Goal: Task Accomplishment & Management: Manage account settings

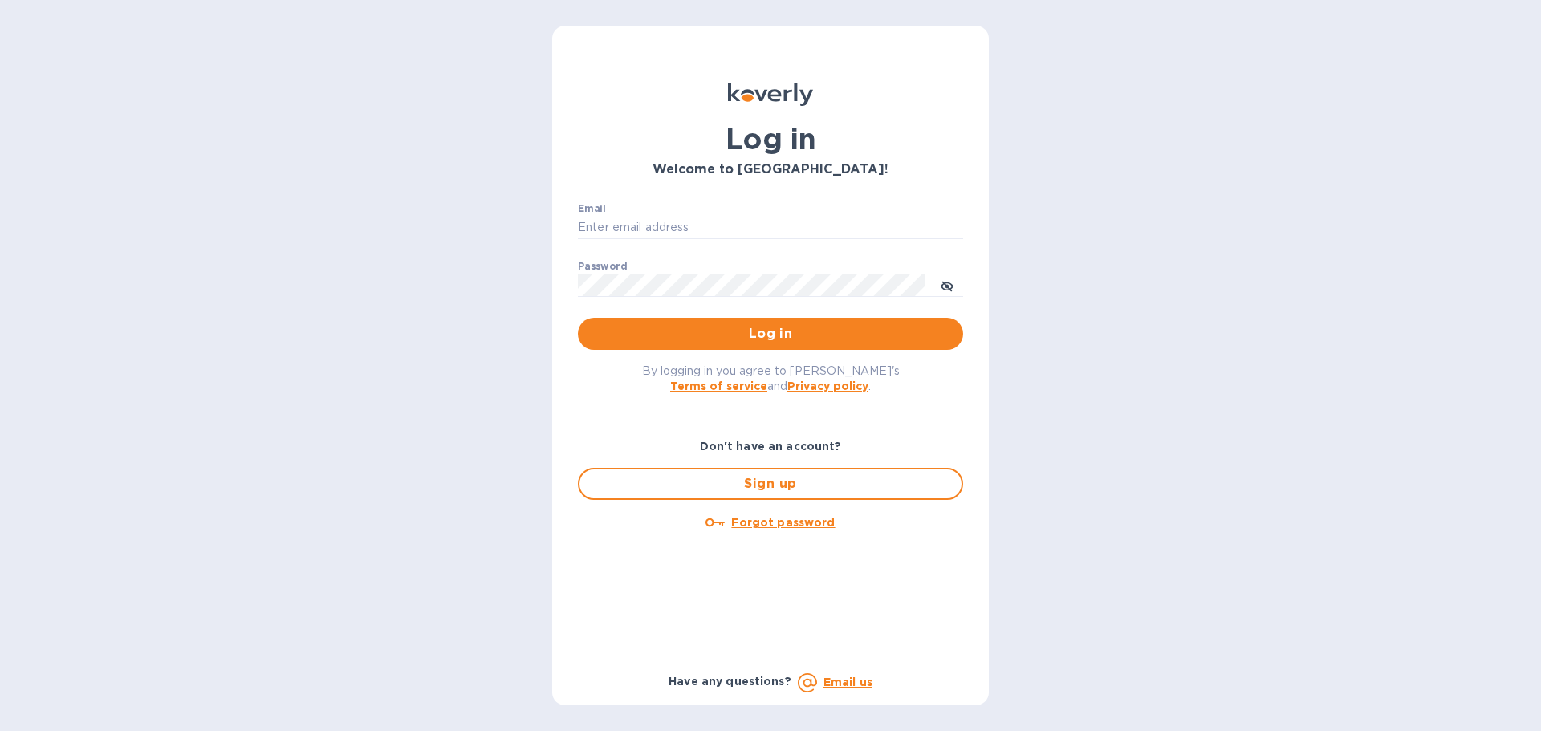
click at [686, 213] on div "Email ​" at bounding box center [770, 232] width 385 height 58
click at [687, 231] on input "Email" at bounding box center [770, 228] width 385 height 24
click at [700, 227] on input "Email" at bounding box center [770, 228] width 385 height 24
click at [678, 229] on input "Email" at bounding box center [770, 228] width 385 height 24
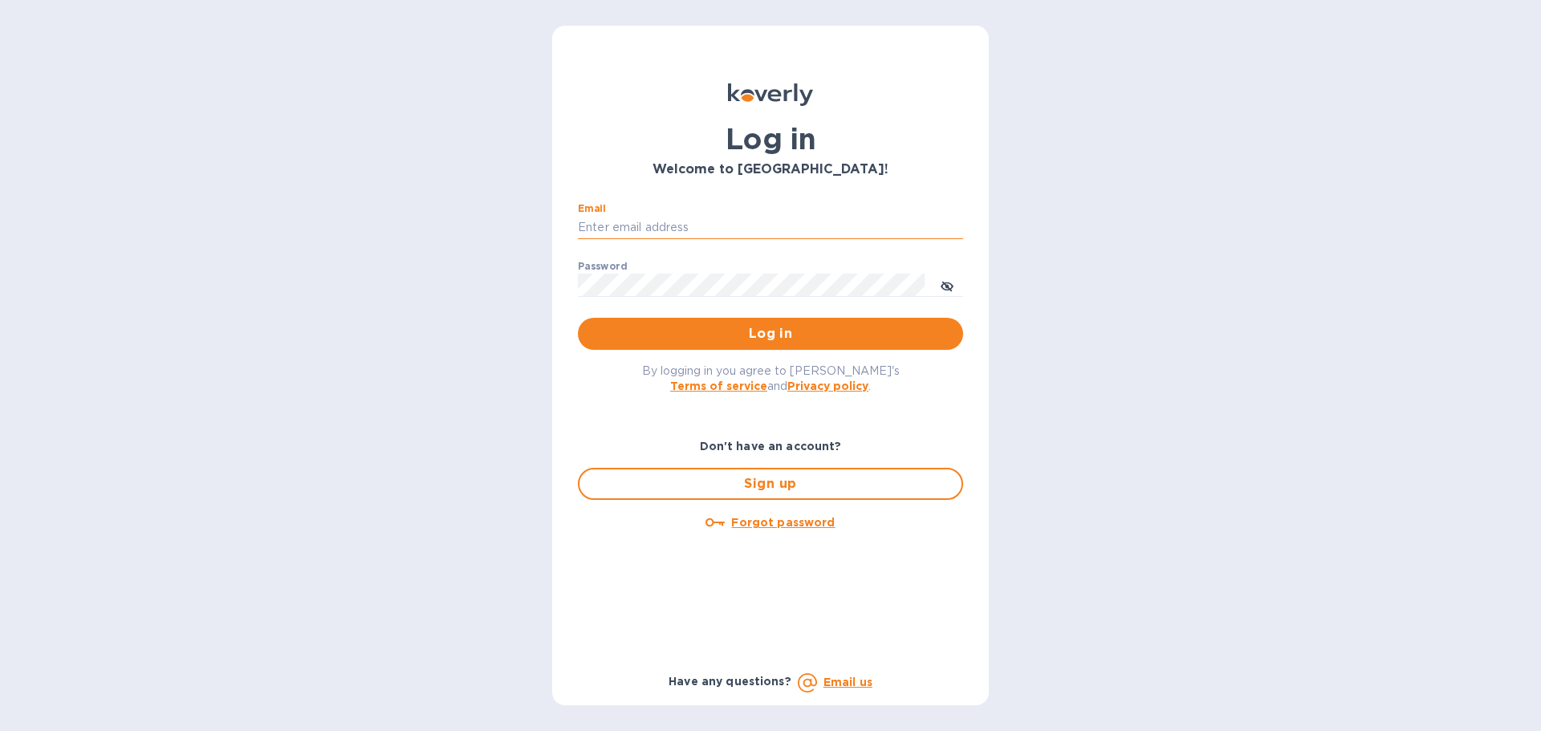
click at [672, 226] on input "Email" at bounding box center [770, 228] width 385 height 24
type input "[PERSON_NAME][EMAIL_ADDRESS][DOMAIN_NAME]"
click at [754, 523] on u "Forgot password" at bounding box center [783, 522] width 104 height 13
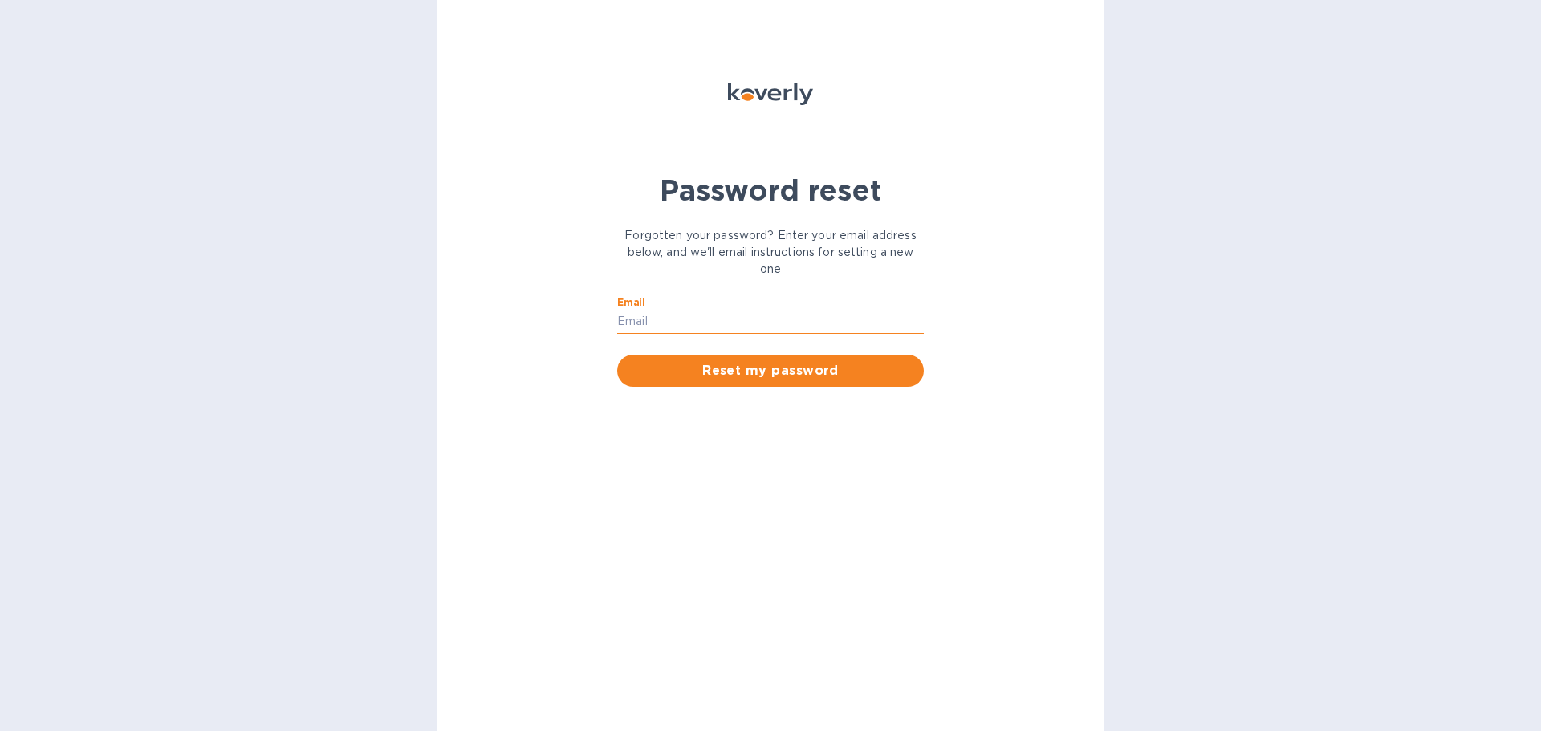
click at [720, 316] on input "Email" at bounding box center [770, 322] width 307 height 24
type input "[PERSON_NAME][EMAIL_ADDRESS][DOMAIN_NAME]"
click at [795, 376] on span "Reset my password" at bounding box center [770, 370] width 281 height 19
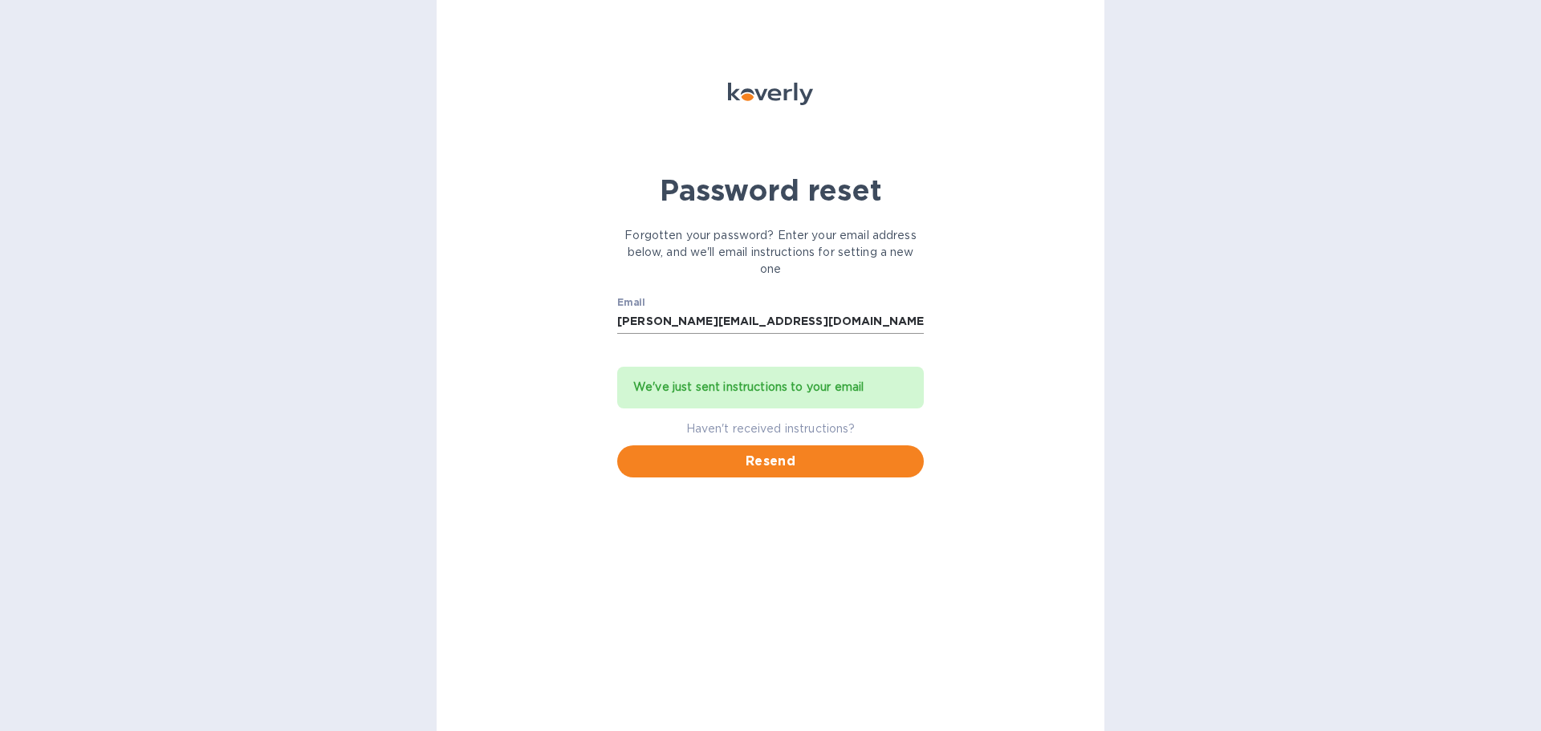
click at [779, 328] on input "[PERSON_NAME][EMAIL_ADDRESS][DOMAIN_NAME]" at bounding box center [770, 322] width 307 height 24
click at [779, 326] on input "[PERSON_NAME][EMAIL_ADDRESS][DOMAIN_NAME]" at bounding box center [770, 322] width 307 height 24
